Goal: Check status: Check status

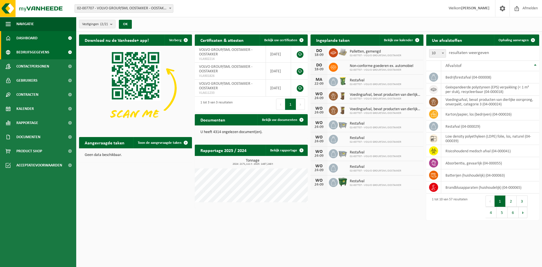
click at [39, 53] on span "Bedrijfsgegevens" at bounding box center [32, 52] width 33 height 14
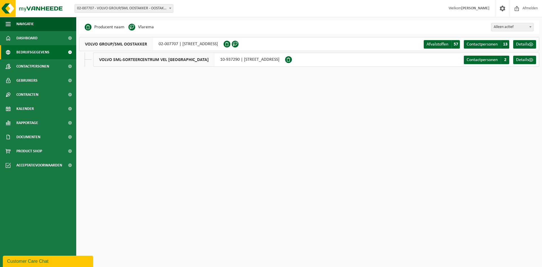
click at [352, 43] on div "VOLVO GROUP/SML OOSTAKKER 02-007707 | SMALLEHEERWEG 29, 9041 OOSTAKKER Afvalsto…" at bounding box center [309, 44] width 460 height 14
click at [33, 107] on span "Kalender" at bounding box center [24, 109] width 17 height 14
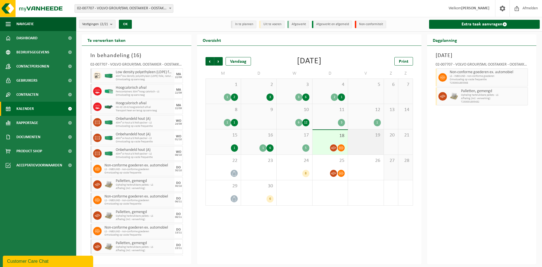
click at [364, 139] on div "19" at bounding box center [365, 141] width 35 height 25
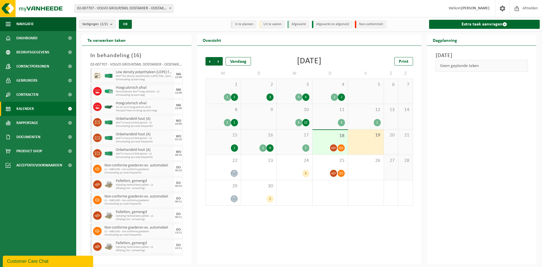
click at [346, 133] on div "18" at bounding box center [329, 142] width 35 height 25
